Goal: Navigation & Orientation: Find specific page/section

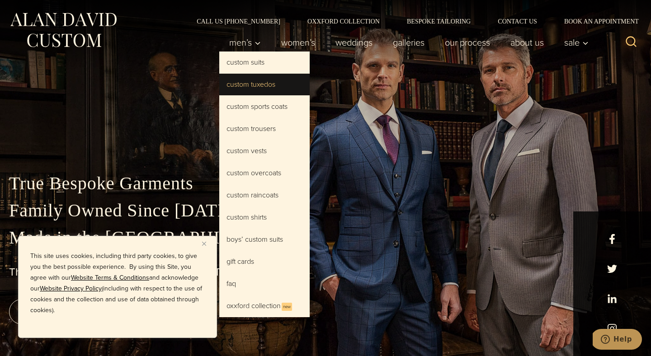
click at [339, 84] on div "True Bespoke Garments Family Owned Since 1913 Made in the United States The Bes…" at bounding box center [325, 178] width 651 height 356
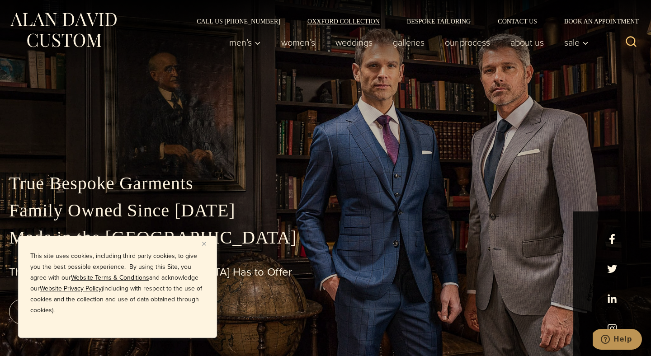
click at [339, 23] on link "Oxxford Collection" at bounding box center [343, 21] width 99 height 6
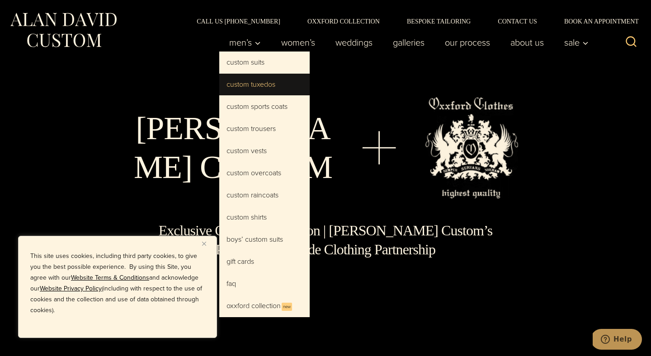
click at [268, 83] on link "Custom Tuxedos" at bounding box center [264, 85] width 90 height 22
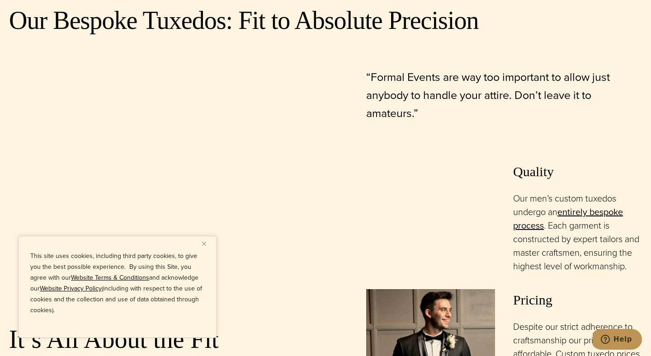
scroll to position [600, 0]
